Goal: Find specific page/section: Find specific page/section

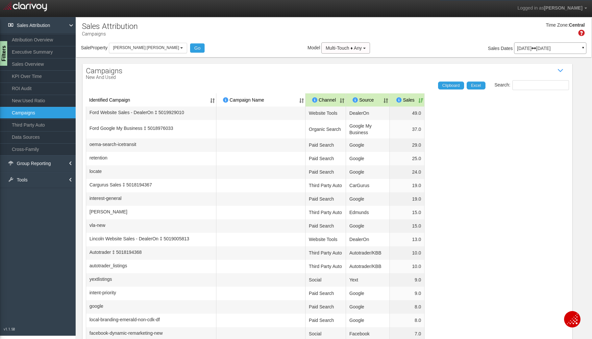
select select "object:7217"
select select "100"
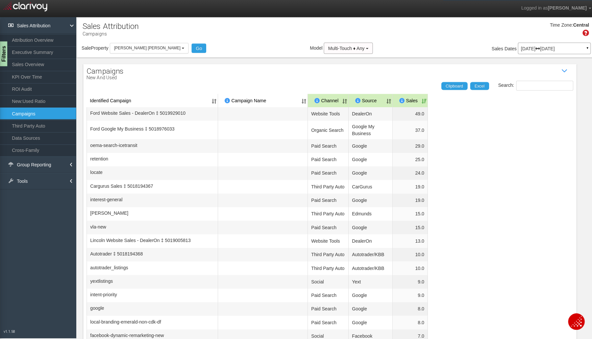
click at [157, 48] on span "[PERSON_NAME] [PERSON_NAME]" at bounding box center [146, 47] width 66 height 5
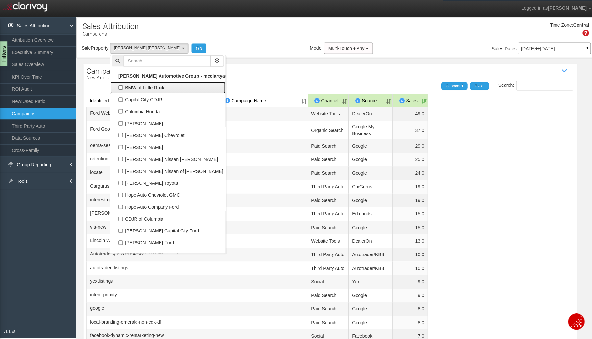
click at [125, 87] on label "BMW of Little Rock" at bounding box center [166, 87] width 111 height 9
click at [122, 87] on input "BMW of Little Rock" at bounding box center [119, 87] width 4 height 4
checkbox input "true"
select select "object:7198"
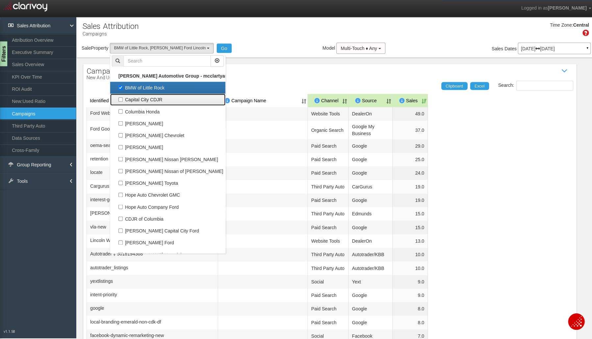
click at [120, 97] on label "Capital City CDJR" at bounding box center [166, 99] width 111 height 9
click at [120, 97] on input "Capital City CDJR" at bounding box center [119, 99] width 4 height 4
checkbox input "true"
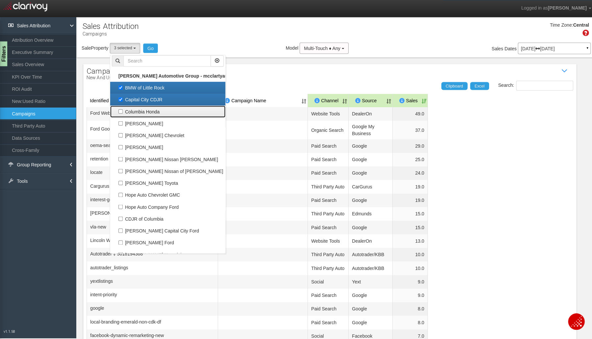
click at [125, 111] on label "Columbia Honda" at bounding box center [166, 111] width 111 height 9
click at [122, 111] on input "Columbia Honda" at bounding box center [119, 111] width 4 height 4
checkbox input "true"
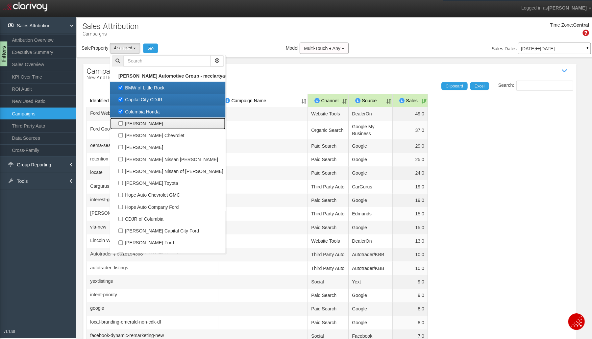
click at [129, 121] on label "[PERSON_NAME]" at bounding box center [166, 122] width 111 height 9
click at [122, 121] on input "[PERSON_NAME]" at bounding box center [119, 122] width 4 height 4
checkbox input "true"
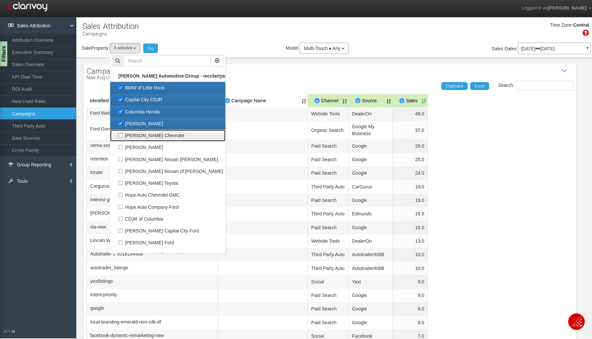
click at [132, 135] on label "[PERSON_NAME] Chevrolet" at bounding box center [166, 134] width 111 height 9
click at [122, 135] on input "[PERSON_NAME] Chevrolet" at bounding box center [119, 134] width 4 height 4
checkbox input "true"
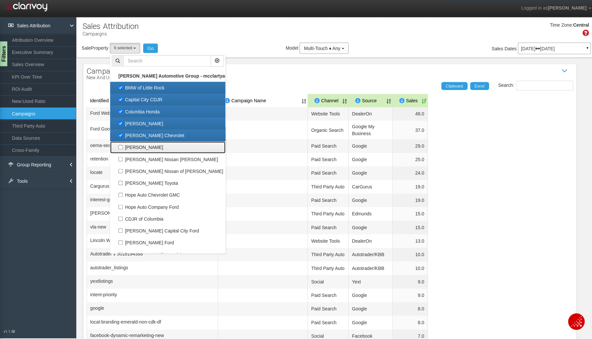
click at [138, 145] on label "[PERSON_NAME]" at bounding box center [166, 146] width 111 height 9
click at [122, 145] on input "[PERSON_NAME]" at bounding box center [119, 146] width 4 height 4
checkbox input "true"
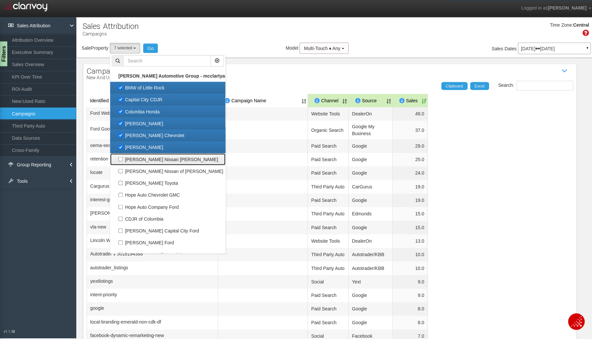
click at [135, 157] on label "[PERSON_NAME] Nissan [PERSON_NAME]" at bounding box center [166, 158] width 111 height 9
click at [122, 157] on input "[PERSON_NAME] Nissan [PERSON_NAME]" at bounding box center [119, 158] width 4 height 4
checkbox input "true"
click at [135, 163] on link "[PERSON_NAME] Nissan [PERSON_NAME]" at bounding box center [166, 158] width 115 height 12
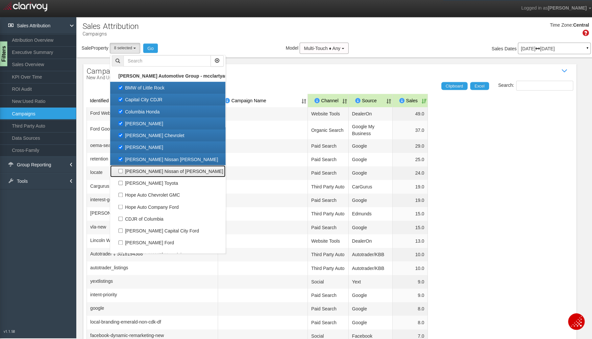
click at [134, 167] on label "[PERSON_NAME] Nissan of [PERSON_NAME]" at bounding box center [166, 170] width 111 height 9
click at [122, 168] on input "[PERSON_NAME] Nissan of [PERSON_NAME]" at bounding box center [119, 170] width 4 height 4
checkbox input "true"
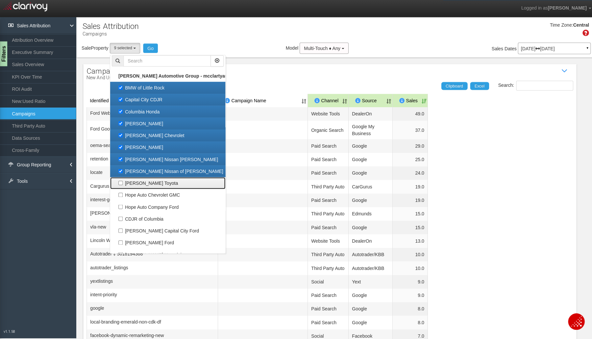
click at [133, 179] on label "[PERSON_NAME] Toyota" at bounding box center [166, 182] width 111 height 9
click at [122, 180] on input "[PERSON_NAME] Toyota" at bounding box center [119, 182] width 4 height 4
checkbox input "true"
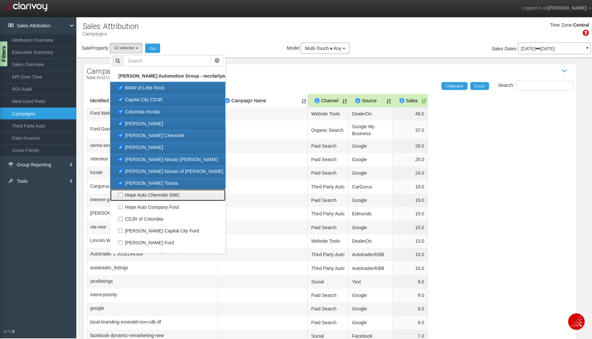
click at [135, 194] on label "Hope Auto Chevrolet GMC" at bounding box center [166, 194] width 111 height 9
click at [122, 194] on input "Hope Auto Chevrolet GMC" at bounding box center [119, 194] width 4 height 4
checkbox input "true"
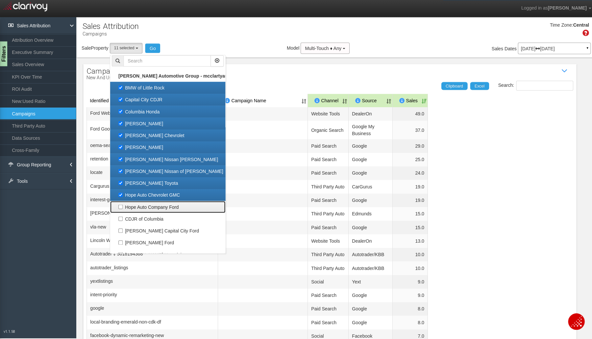
drag, startPoint x: 135, startPoint y: 203, endPoint x: 136, endPoint y: 212, distance: 8.9
click at [135, 204] on label "Hope Auto Company Ford" at bounding box center [166, 205] width 111 height 9
click at [122, 204] on input "Hope Auto Company Ford" at bounding box center [119, 205] width 4 height 4
checkbox input "true"
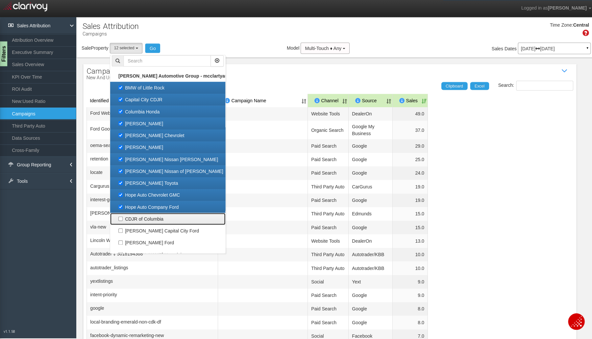
click at [135, 216] on label "CDJR of Columbia" at bounding box center [166, 217] width 111 height 9
click at [122, 216] on input "CDJR of Columbia" at bounding box center [119, 217] width 4 height 4
checkbox input "true"
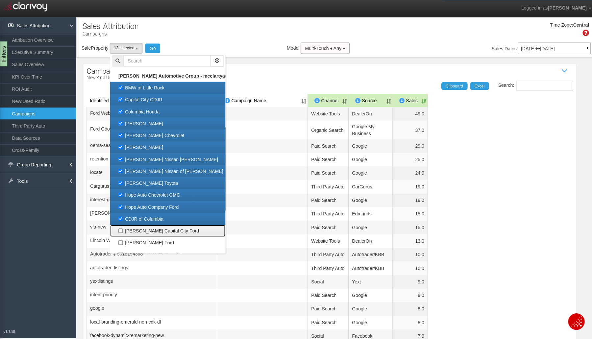
click at [132, 227] on label "[PERSON_NAME] Capital City Ford" at bounding box center [166, 229] width 111 height 9
click at [122, 227] on input "[PERSON_NAME] Capital City Ford" at bounding box center [119, 229] width 4 height 4
checkbox input "true"
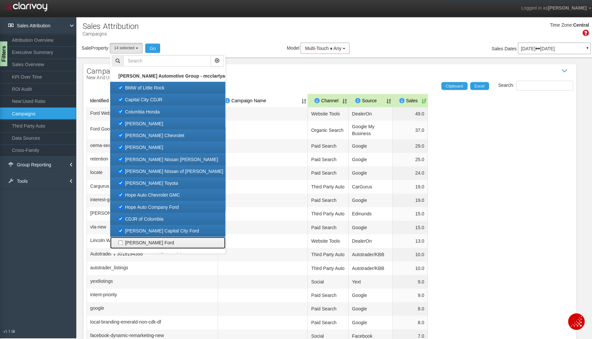
click at [131, 239] on label "[PERSON_NAME] Ford" at bounding box center [166, 241] width 111 height 9
click at [122, 239] on input "[PERSON_NAME] Ford" at bounding box center [119, 241] width 4 height 4
checkbox input "true"
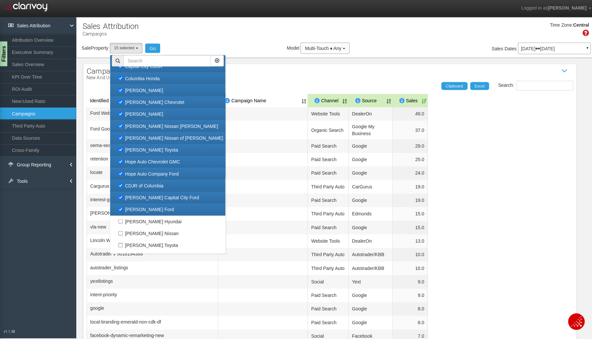
scroll to position [63, 0]
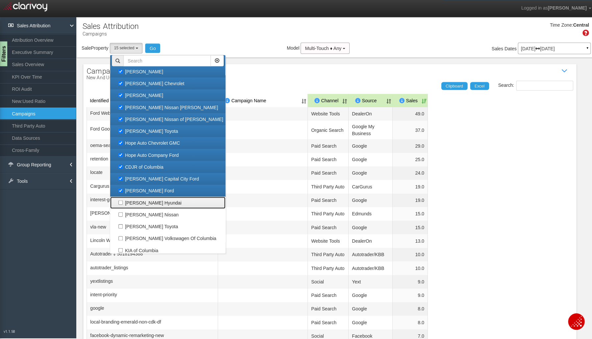
click at [138, 200] on label "[PERSON_NAME] Hyundai" at bounding box center [166, 201] width 111 height 9
click at [122, 200] on input "[PERSON_NAME] Hyundai" at bounding box center [119, 201] width 4 height 4
checkbox input "true"
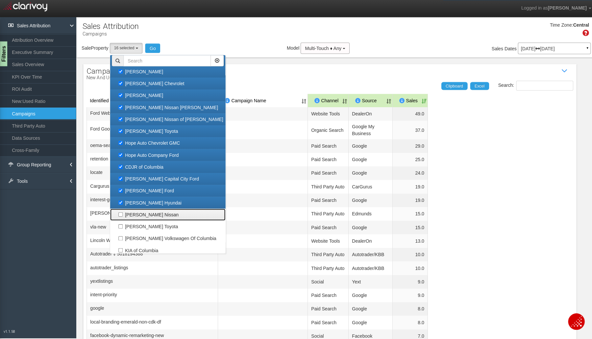
click at [137, 214] on label "[PERSON_NAME] Nissan" at bounding box center [166, 213] width 111 height 9
click at [122, 214] on input "[PERSON_NAME] Nissan" at bounding box center [119, 213] width 4 height 4
checkbox input "true"
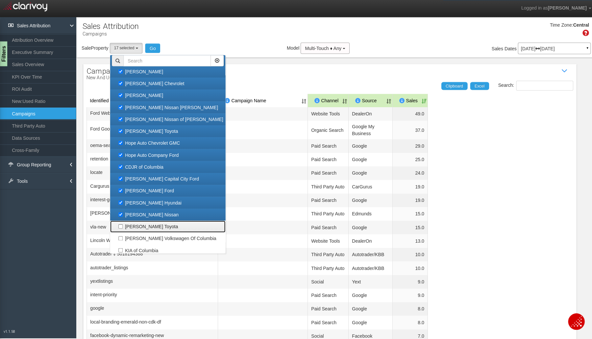
click at [135, 229] on label "[PERSON_NAME] Toyota" at bounding box center [166, 225] width 111 height 9
click at [122, 227] on input "[PERSON_NAME] Toyota" at bounding box center [119, 225] width 4 height 4
checkbox input "true"
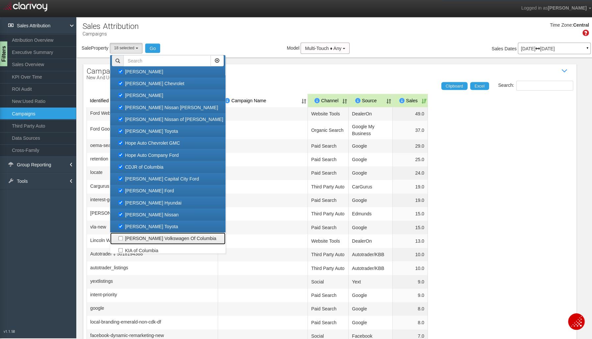
click at [135, 241] on label "[PERSON_NAME] Volkswagen Of Columbia" at bounding box center [166, 237] width 111 height 9
click at [122, 239] on input "[PERSON_NAME] Volkswagen Of Columbia" at bounding box center [119, 237] width 4 height 4
checkbox input "true"
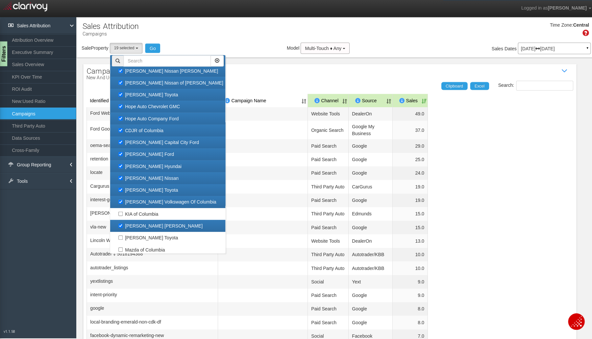
scroll to position [101, 0]
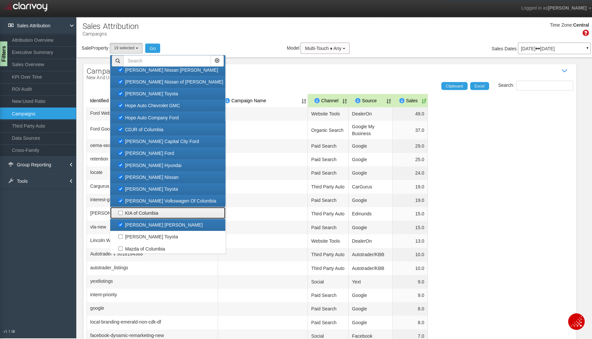
click at [146, 209] on label "KIA of Columbia" at bounding box center [166, 211] width 111 height 9
click at [122, 209] on input "KIA of Columbia" at bounding box center [119, 211] width 4 height 4
checkbox input "true"
click at [149, 228] on link "[PERSON_NAME] [PERSON_NAME]" at bounding box center [166, 224] width 115 height 12
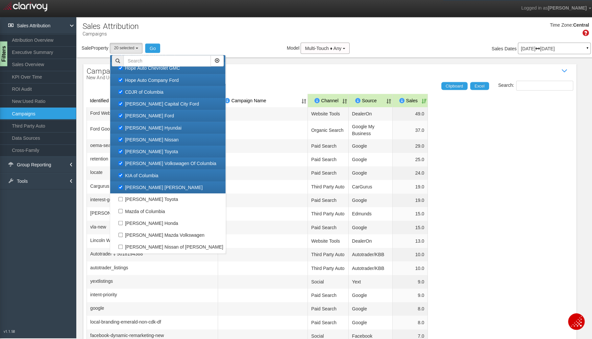
scroll to position [144, 0]
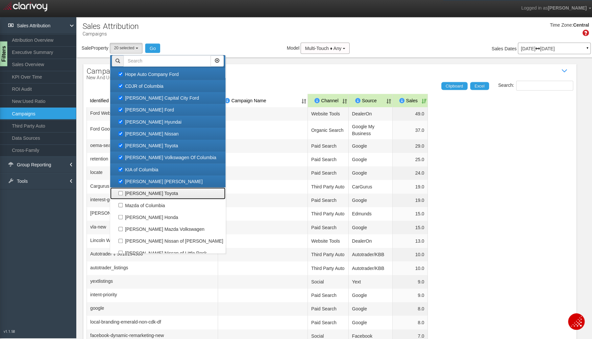
click at [152, 193] on label "[PERSON_NAME] Toyota" at bounding box center [166, 192] width 111 height 9
click at [122, 193] on input "[PERSON_NAME] Toyota" at bounding box center [119, 192] width 4 height 4
checkbox input "true"
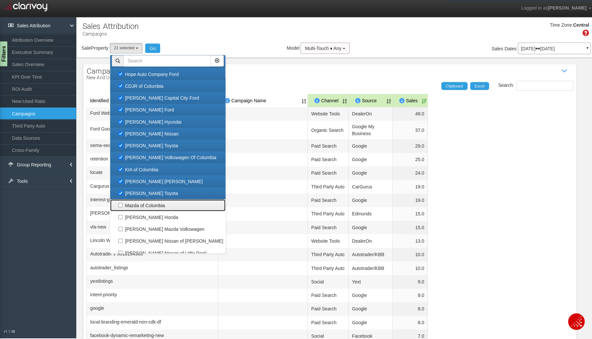
click at [151, 202] on label "Mazda of Columbia" at bounding box center [166, 204] width 111 height 9
click at [122, 202] on input "Mazda of Columbia" at bounding box center [119, 204] width 4 height 4
checkbox input "true"
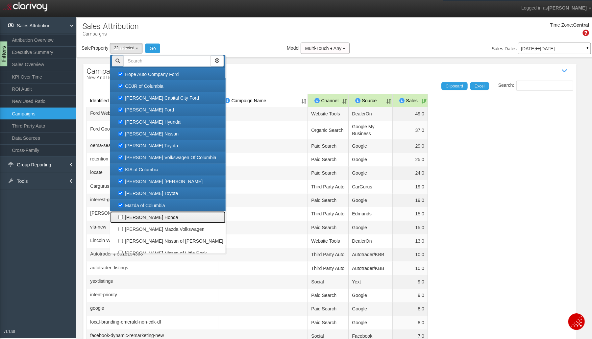
click at [148, 217] on label "[PERSON_NAME] Honda" at bounding box center [166, 216] width 111 height 9
click at [122, 217] on input "[PERSON_NAME] Honda" at bounding box center [119, 216] width 4 height 4
checkbox input "true"
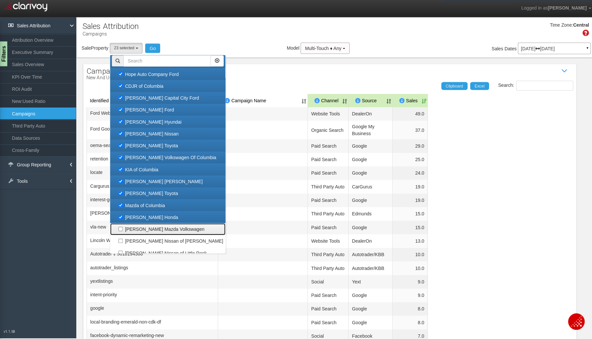
click at [150, 226] on label "[PERSON_NAME] Mazda Volkswagen" at bounding box center [166, 227] width 111 height 9
click at [122, 226] on input "[PERSON_NAME] Mazda Volkswagen" at bounding box center [119, 227] width 4 height 4
checkbox input "true"
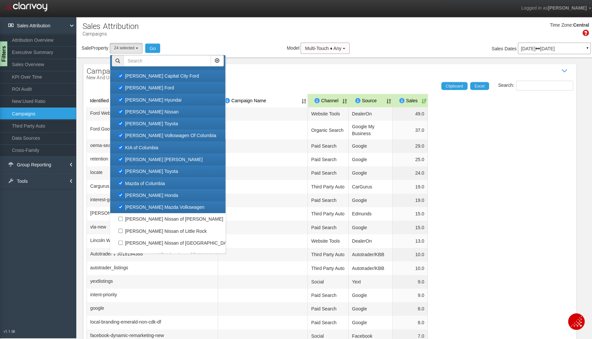
scroll to position [172, 0]
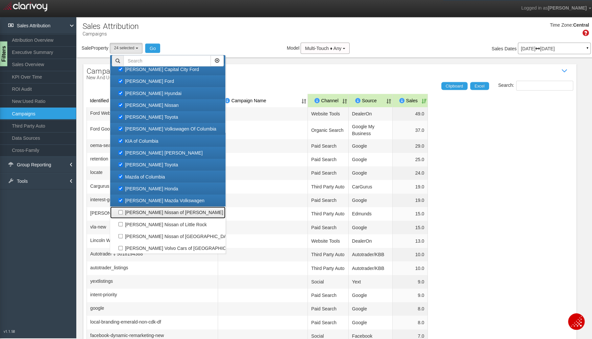
click at [152, 213] on label "[PERSON_NAME] Nissan of [PERSON_NAME]" at bounding box center [166, 211] width 111 height 9
click at [122, 213] on input "[PERSON_NAME] Nissan of [PERSON_NAME]" at bounding box center [119, 211] width 4 height 4
checkbox input "true"
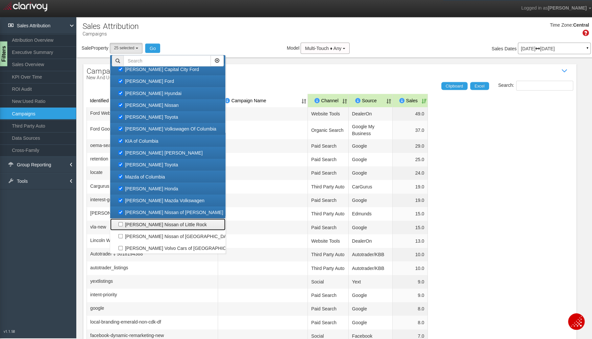
click at [147, 222] on label "[PERSON_NAME] Nissan of Little Rock" at bounding box center [166, 223] width 111 height 9
click at [122, 222] on input "[PERSON_NAME] Nissan of Little Rock" at bounding box center [119, 223] width 4 height 4
checkbox input "true"
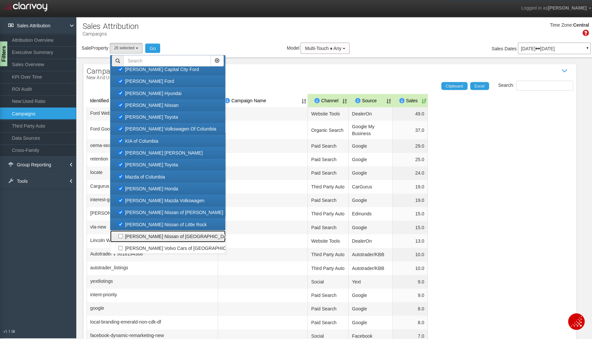
click at [144, 234] on label "[PERSON_NAME] Nissan of [GEOGRAPHIC_DATA]" at bounding box center [166, 235] width 111 height 9
click at [122, 234] on input "[PERSON_NAME] Nissan of [GEOGRAPHIC_DATA]" at bounding box center [119, 235] width 4 height 4
checkbox input "true"
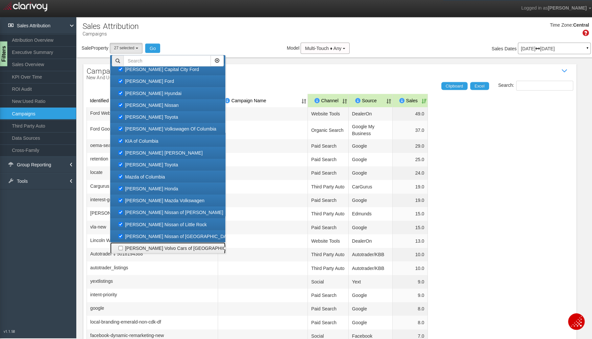
click at [141, 242] on link "[PERSON_NAME] Volvo Cars of [GEOGRAPHIC_DATA]" at bounding box center [166, 247] width 115 height 12
click at [142, 244] on label "[PERSON_NAME] Volvo Cars of [GEOGRAPHIC_DATA]" at bounding box center [166, 247] width 111 height 9
click at [122, 245] on input "[PERSON_NAME] Volvo Cars of [GEOGRAPHIC_DATA]" at bounding box center [119, 247] width 4 height 4
checkbox input "true"
click at [157, 49] on button "Go" at bounding box center [151, 47] width 15 height 9
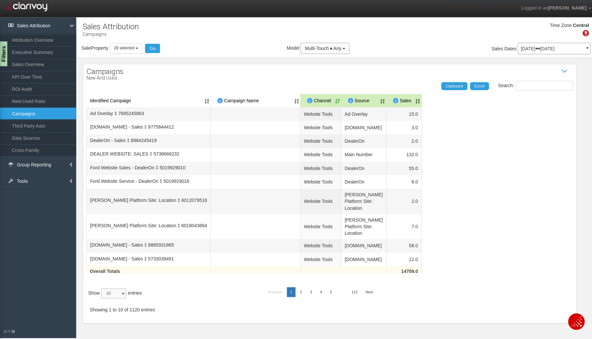
click at [121, 287] on select "10 25 50 100" at bounding box center [113, 292] width 25 height 10
select select "100"
click at [102, 297] on select "10 25 50 100" at bounding box center [113, 292] width 25 height 10
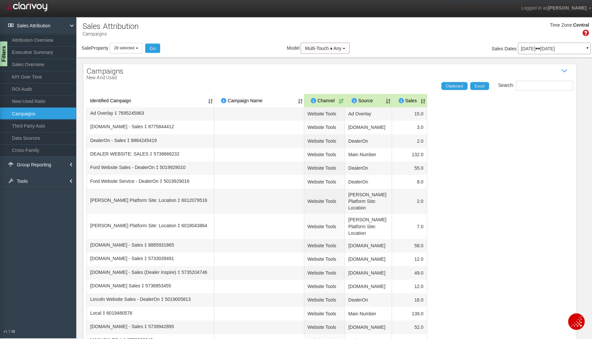
click at [424, 101] on th "Sales" at bounding box center [406, 99] width 35 height 13
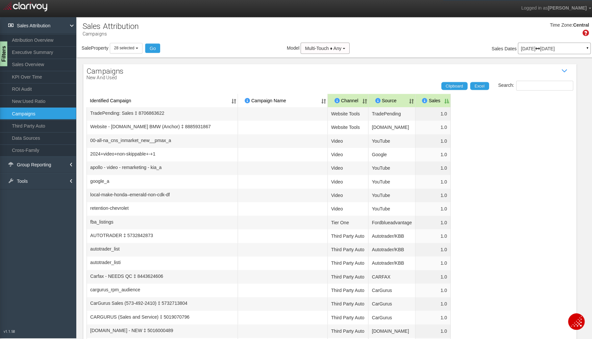
click at [448, 101] on th "Sales" at bounding box center [430, 99] width 35 height 13
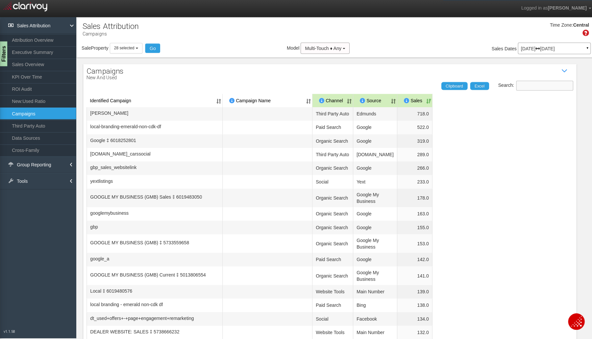
click at [521, 86] on input "Search:" at bounding box center [541, 85] width 57 height 10
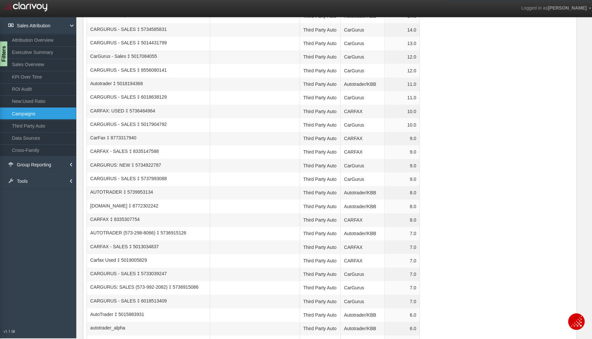
scroll to position [0, 0]
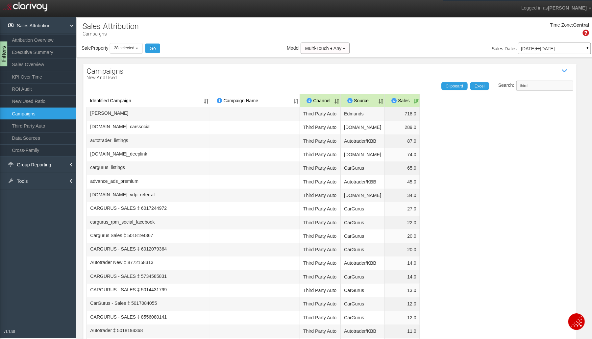
drag, startPoint x: 536, startPoint y: 83, endPoint x: 473, endPoint y: 84, distance: 63.2
click at [473, 84] on div "Search: third Clipboard Excel" at bounding box center [324, 85] width 490 height 10
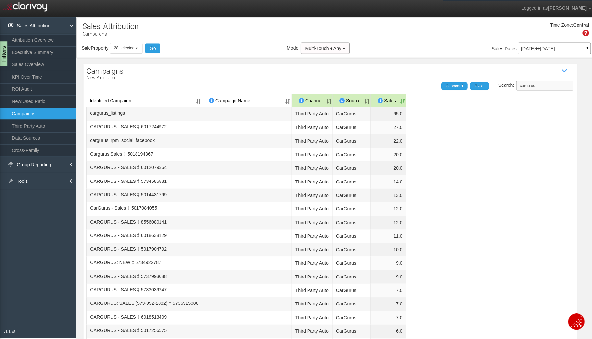
drag, startPoint x: 539, startPoint y: 83, endPoint x: 475, endPoint y: 88, distance: 64.7
click at [476, 88] on div "Search: cargurus Clipboard Excel" at bounding box center [324, 85] width 490 height 10
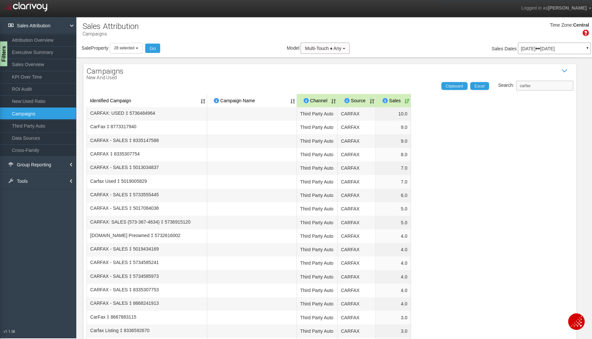
drag, startPoint x: 530, startPoint y: 81, endPoint x: 479, endPoint y: 81, distance: 51.3
click at [479, 81] on div "Search: carfax Clipboard Excel" at bounding box center [324, 85] width 490 height 10
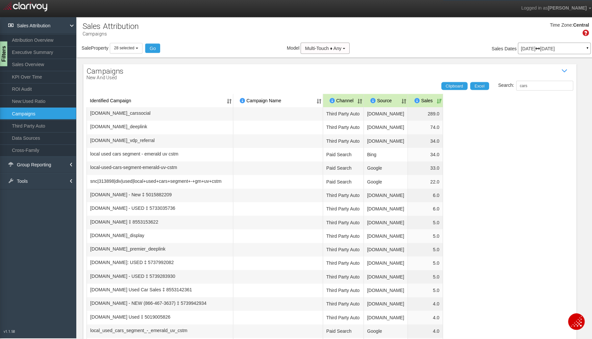
click at [136, 112] on span "[DOMAIN_NAME]_carssocial" at bounding box center [120, 112] width 60 height 7
click at [523, 87] on input "cars" at bounding box center [541, 85] width 57 height 10
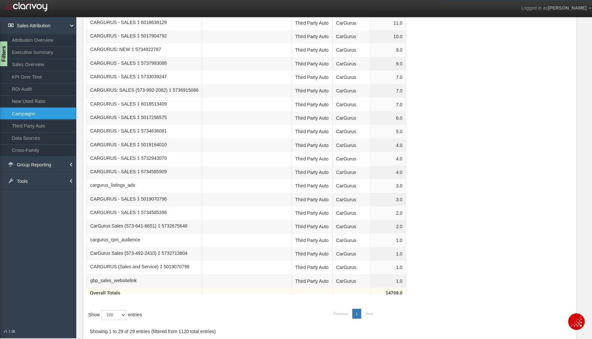
scroll to position [355, 0]
type input "carguru"
